Goal: Task Accomplishment & Management: Manage account settings

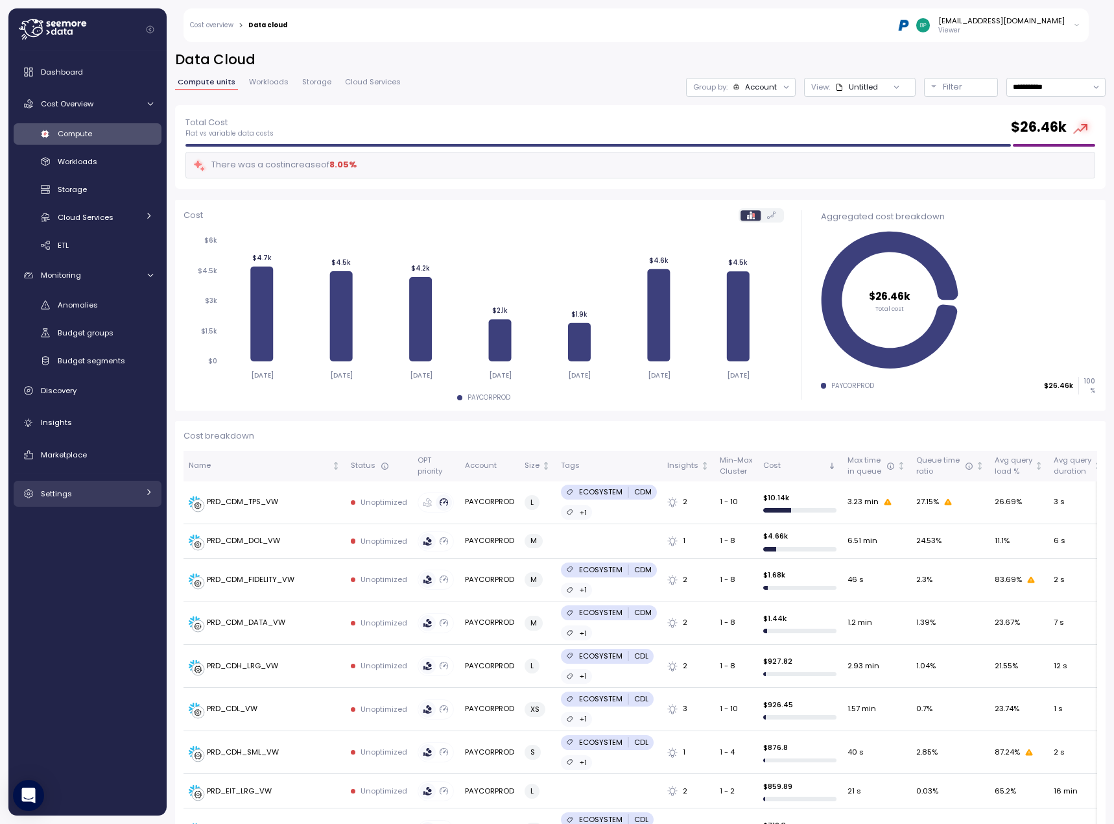
click at [128, 488] on div "Settings" at bounding box center [89, 493] width 97 height 13
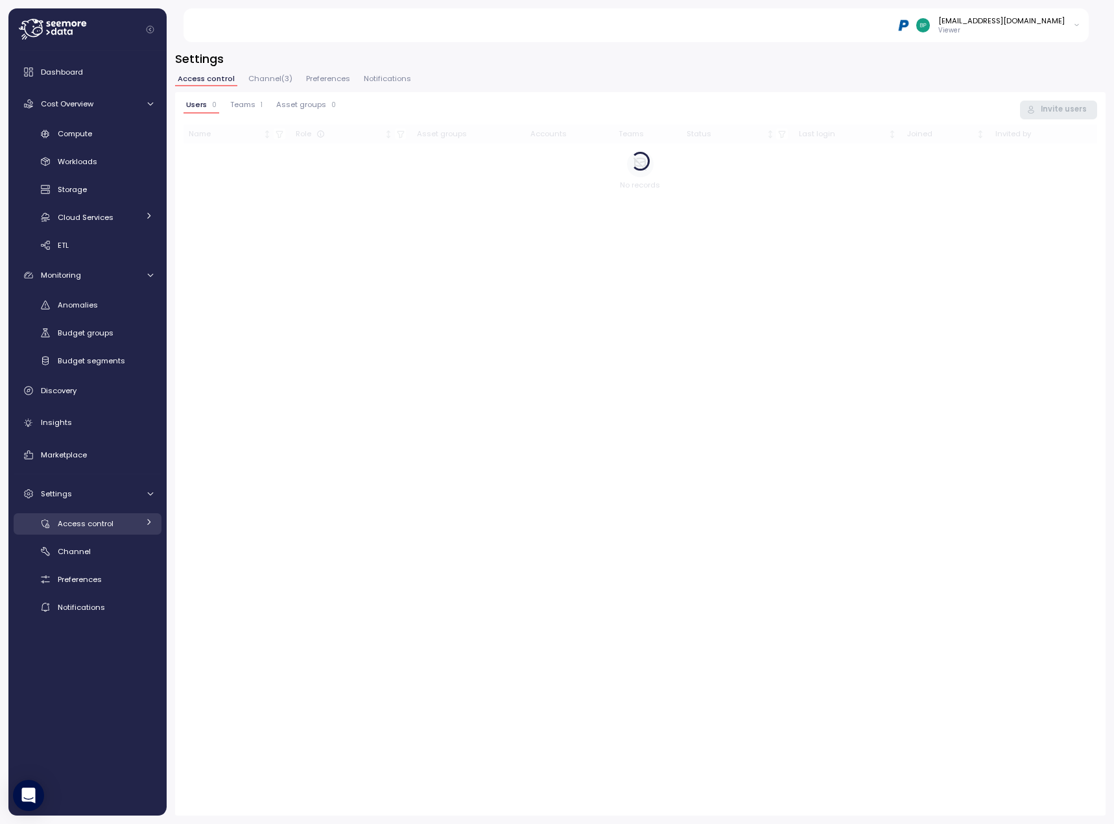
click at [128, 518] on div "Access control" at bounding box center [98, 523] width 80 height 13
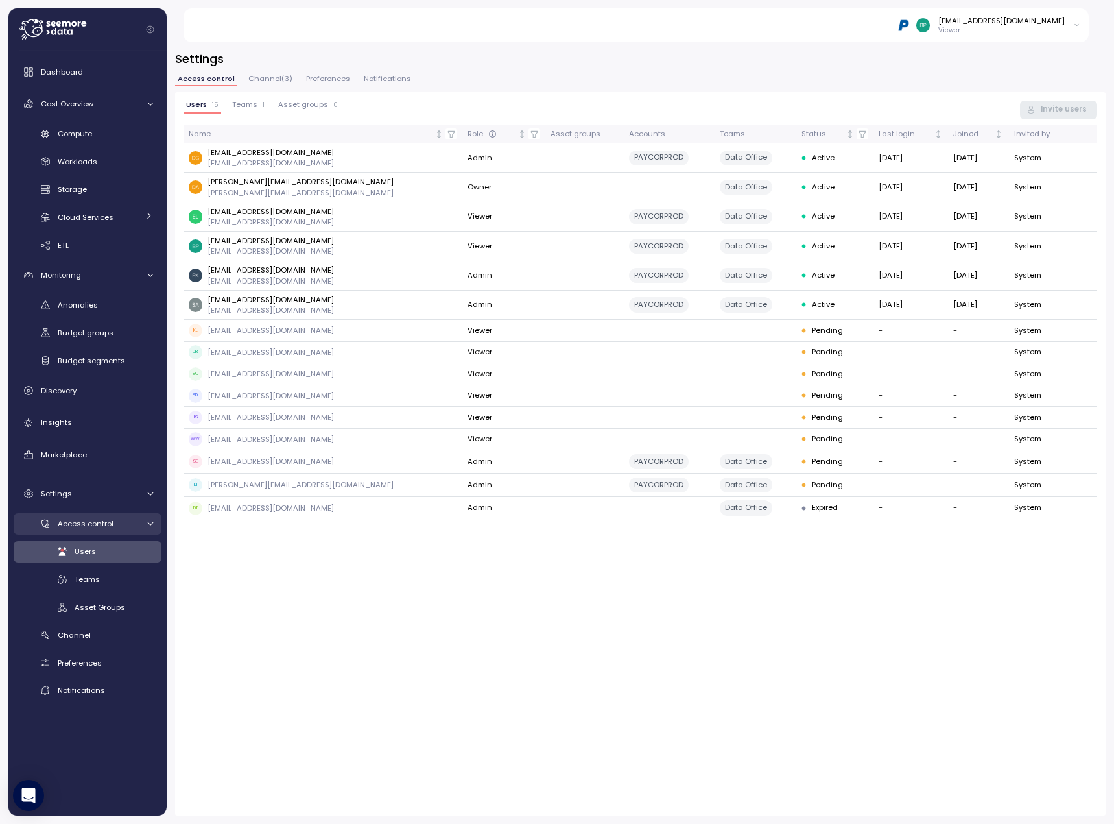
click at [98, 518] on span "Access control" at bounding box center [86, 523] width 56 height 10
click at [120, 524] on div "Access control" at bounding box center [98, 523] width 80 height 13
click at [74, 667] on span "Preferences" at bounding box center [80, 663] width 44 height 10
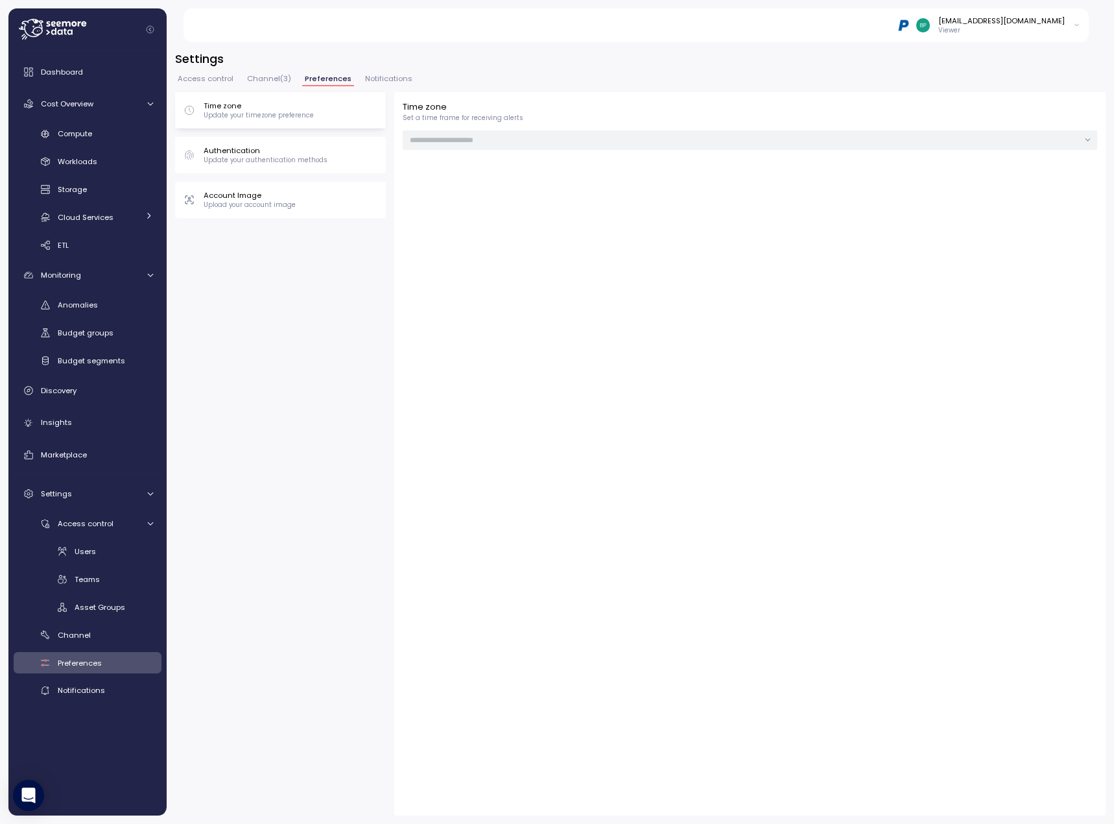
type input "**********"
click at [249, 113] on p "Update your timezone preference" at bounding box center [259, 115] width 110 height 9
click at [254, 154] on p "Authentication" at bounding box center [266, 150] width 124 height 10
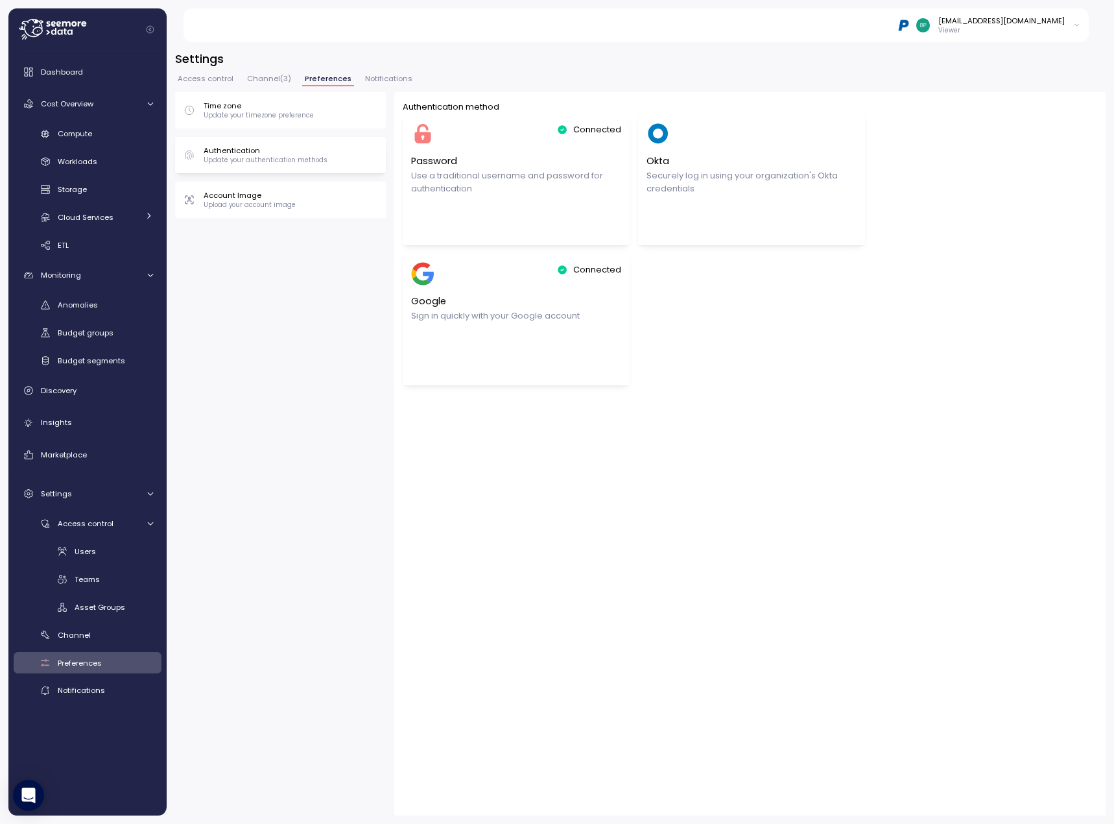
click at [259, 202] on p "Upload your account image" at bounding box center [250, 204] width 92 height 9
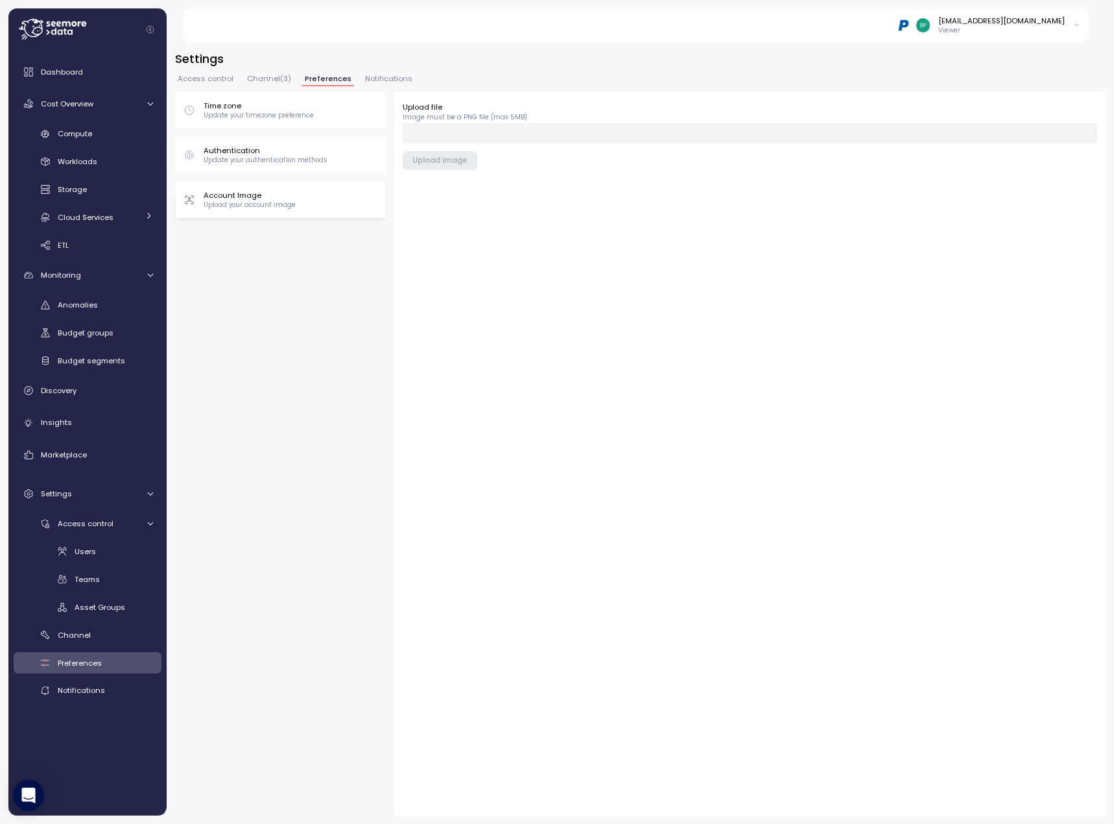
click at [270, 198] on p "Account Image" at bounding box center [250, 195] width 92 height 10
click at [204, 77] on span "Access control" at bounding box center [206, 78] width 56 height 7
